Goal: Task Accomplishment & Management: Manage account settings

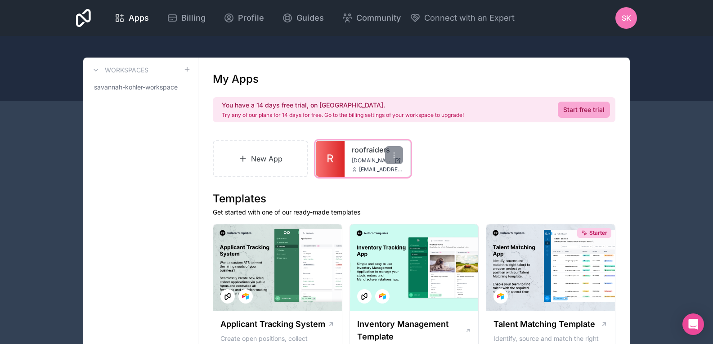
click at [356, 159] on span "[DOMAIN_NAME]" at bounding box center [371, 160] width 39 height 7
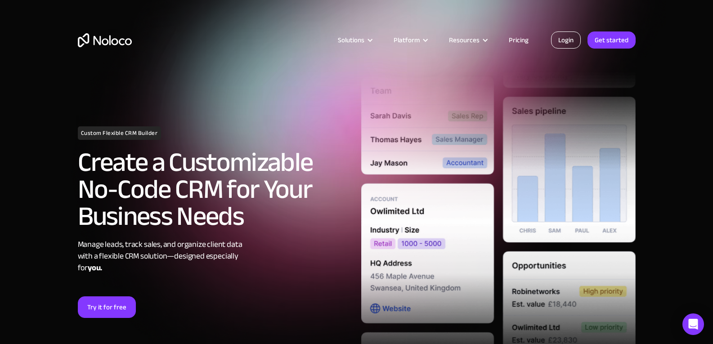
click at [570, 42] on link "Login" at bounding box center [566, 39] width 30 height 17
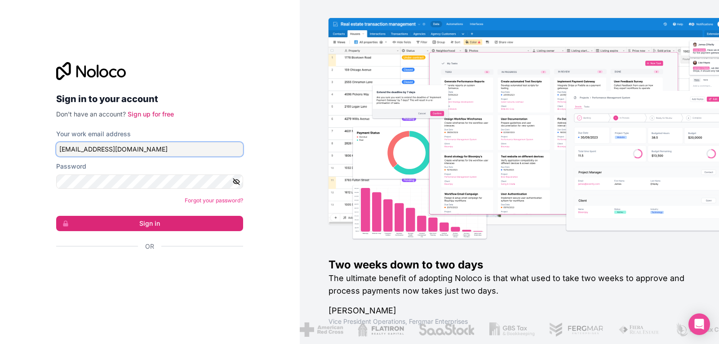
click at [143, 154] on input "[EMAIL_ADDRESS][DOMAIN_NAME]" at bounding box center [149, 149] width 187 height 14
click at [77, 152] on input "[EMAIL_ADDRESS][DOMAIN_NAME]" at bounding box center [149, 149] width 187 height 14
drag, startPoint x: 77, startPoint y: 152, endPoint x: 31, endPoint y: 145, distance: 46.0
click at [31, 145] on div "Sign in to your account Don't have an account? Sign up for free Your work email…" at bounding box center [150, 172] width 300 height 344
type input "[EMAIL_ADDRESS][DOMAIN_NAME]"
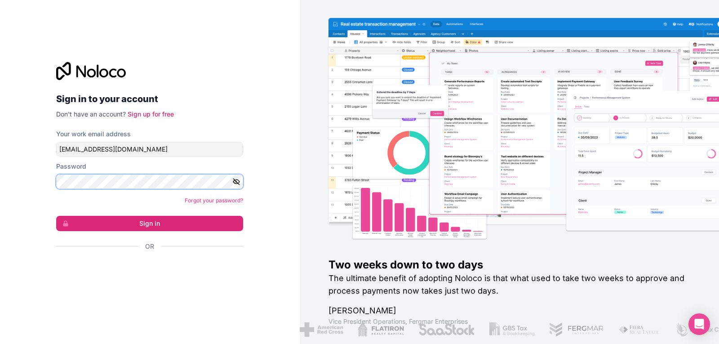
click at [56, 216] on button "Sign in" at bounding box center [149, 223] width 187 height 15
